Goal: Find specific page/section: Find specific page/section

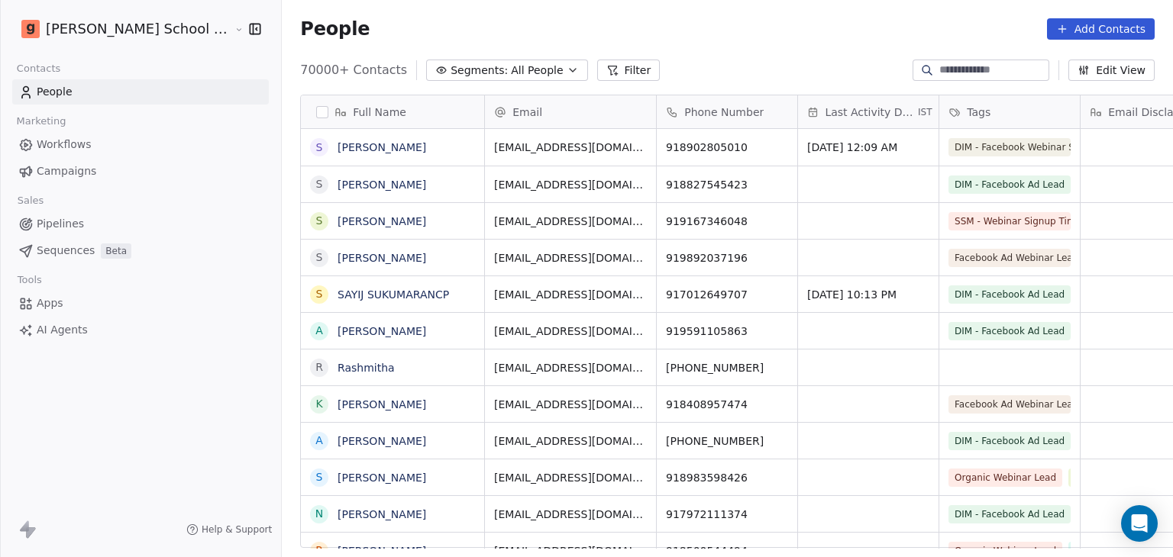
scroll to position [478, 932]
click at [942, 65] on input at bounding box center [992, 70] width 107 height 15
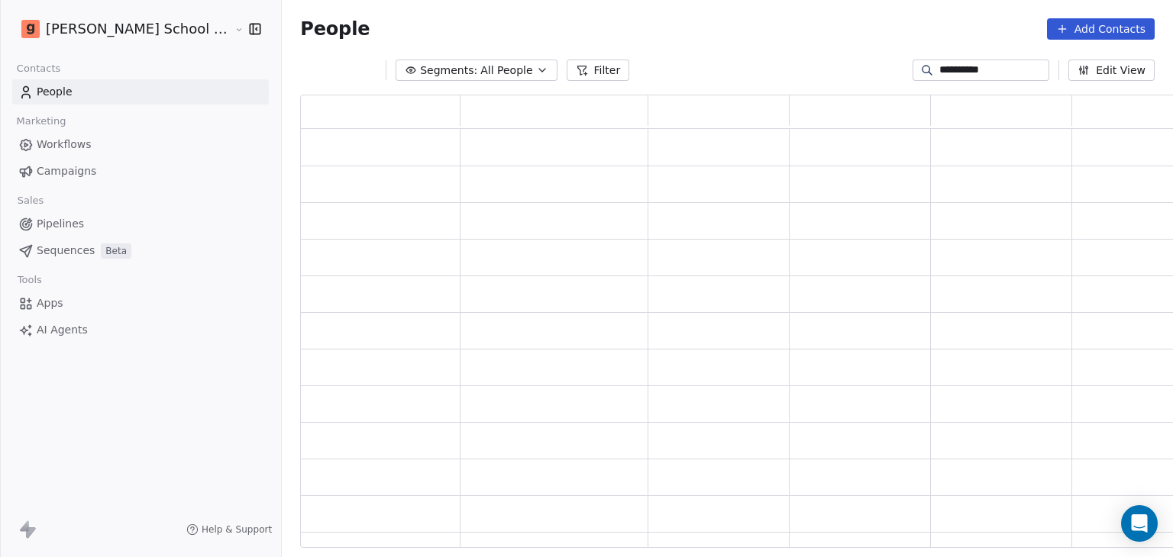
scroll to position [441, 896]
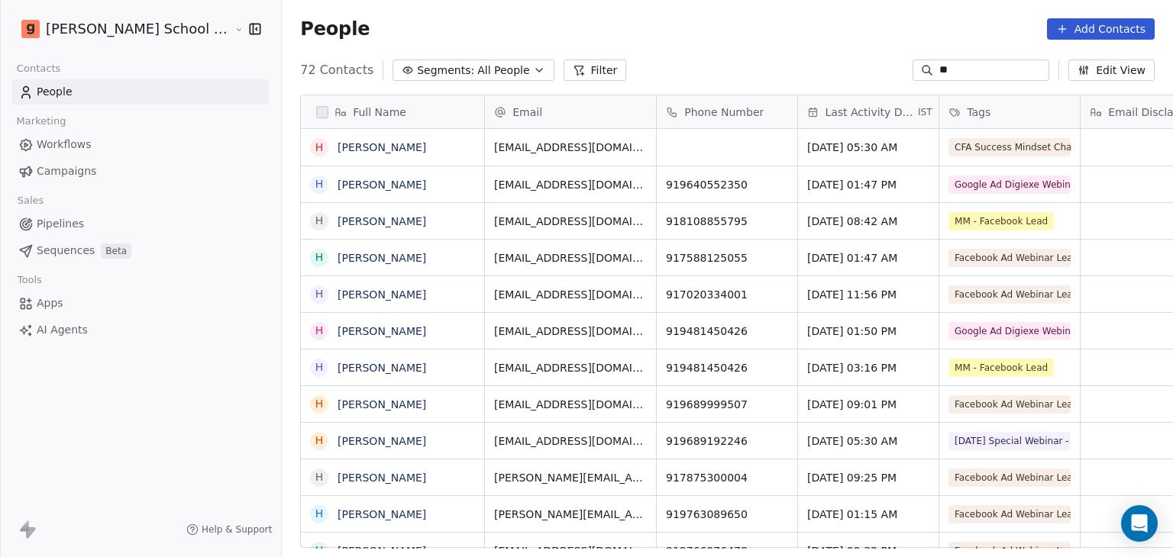
type input "*"
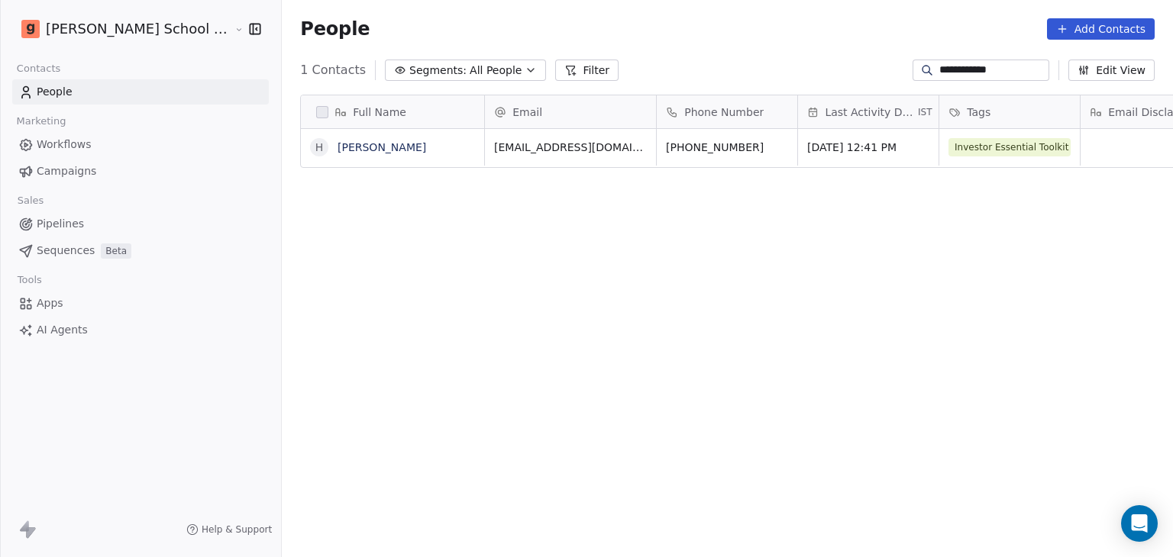
scroll to position [478, 932]
type input "**********"
click at [343, 143] on link "[PERSON_NAME]" at bounding box center [382, 147] width 89 height 12
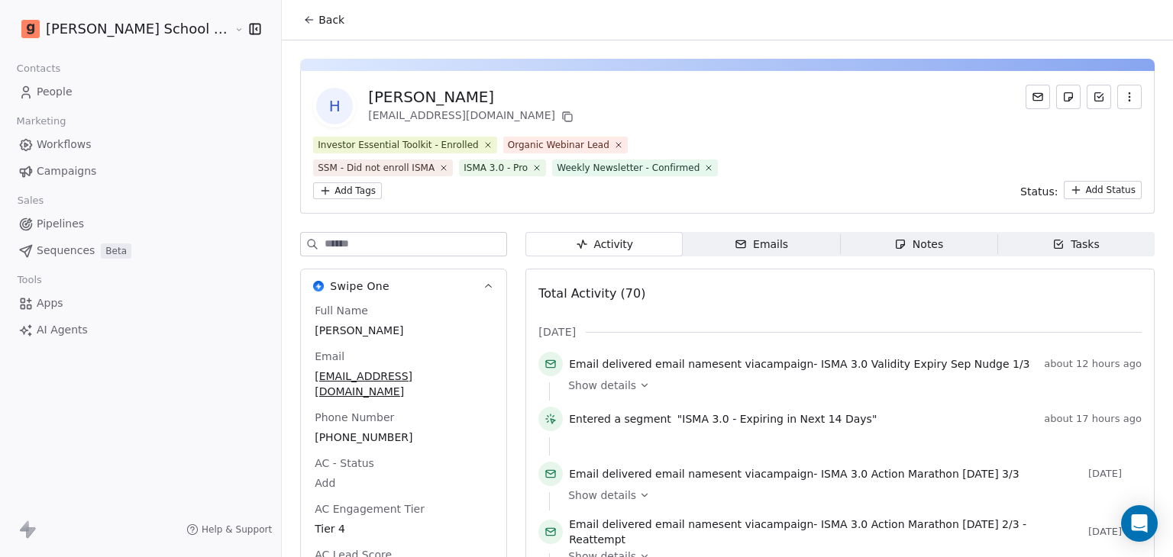
click at [788, 134] on div "[PERSON_NAME] [EMAIL_ADDRESS][DOMAIN_NAME] Investor Essential Toolkit - Enrolle…" at bounding box center [727, 142] width 855 height 143
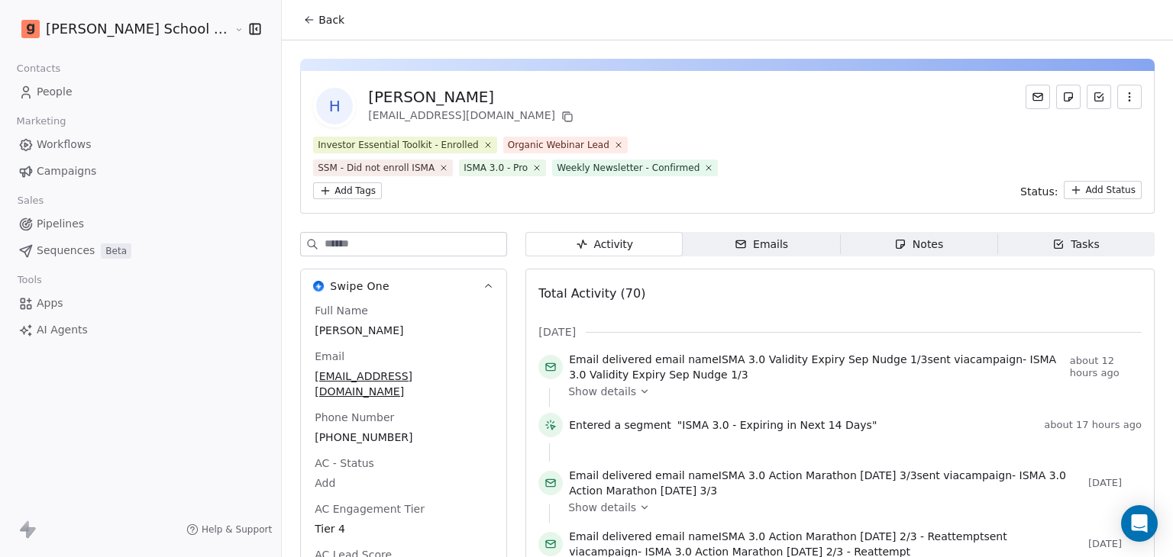
click at [767, 112] on div "[PERSON_NAME] [EMAIL_ADDRESS][DOMAIN_NAME]" at bounding box center [727, 106] width 829 height 43
